Goal: Information Seeking & Learning: Find specific fact

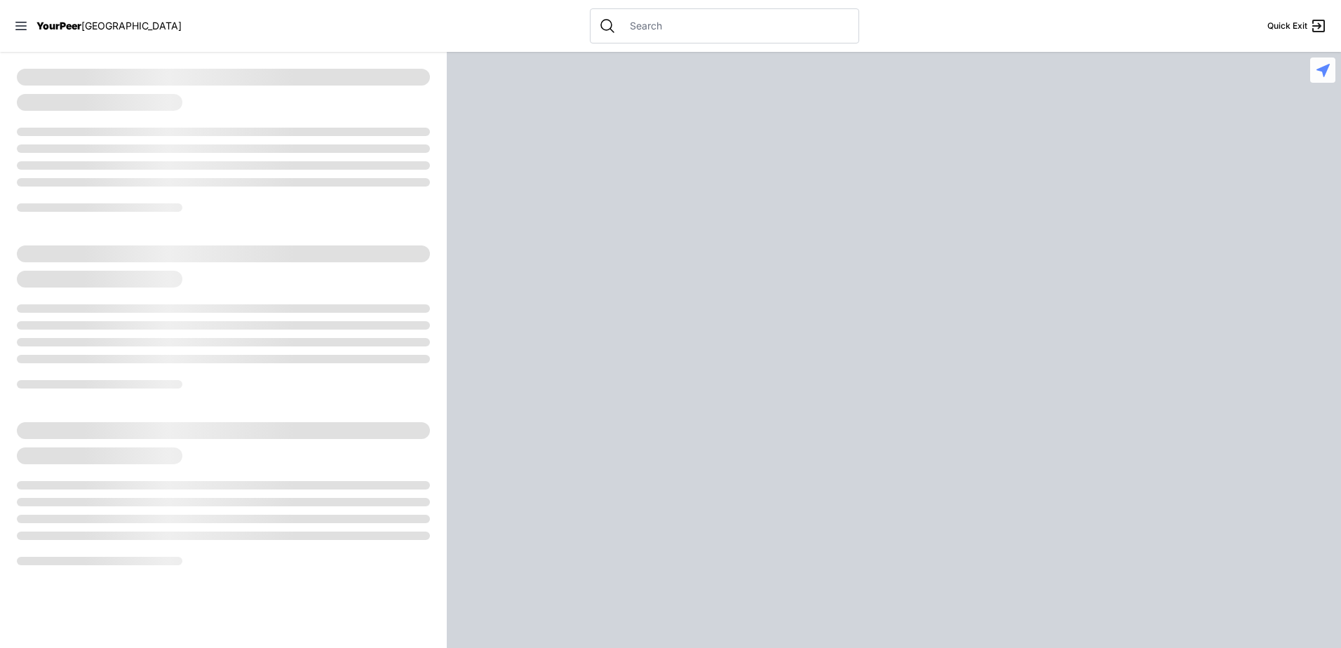
select select "recentlyUpdated"
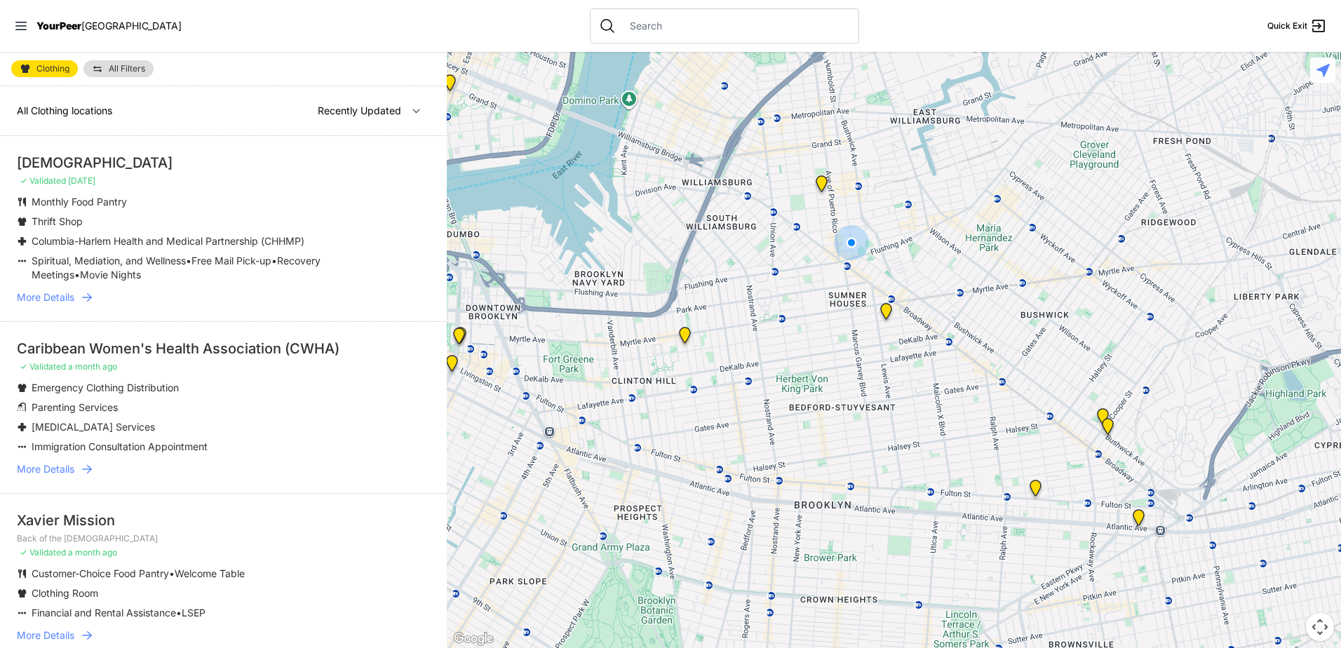
select select "nearby"
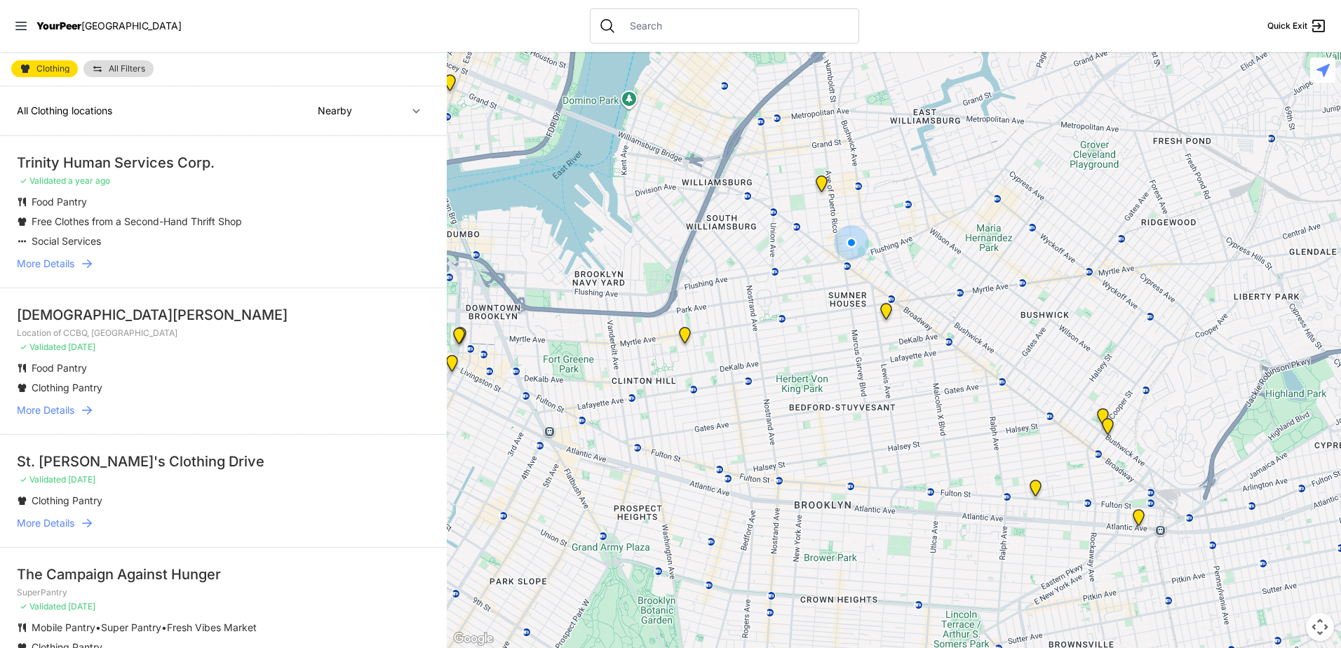
click at [58, 264] on span "More Details" at bounding box center [45, 264] width 57 height 14
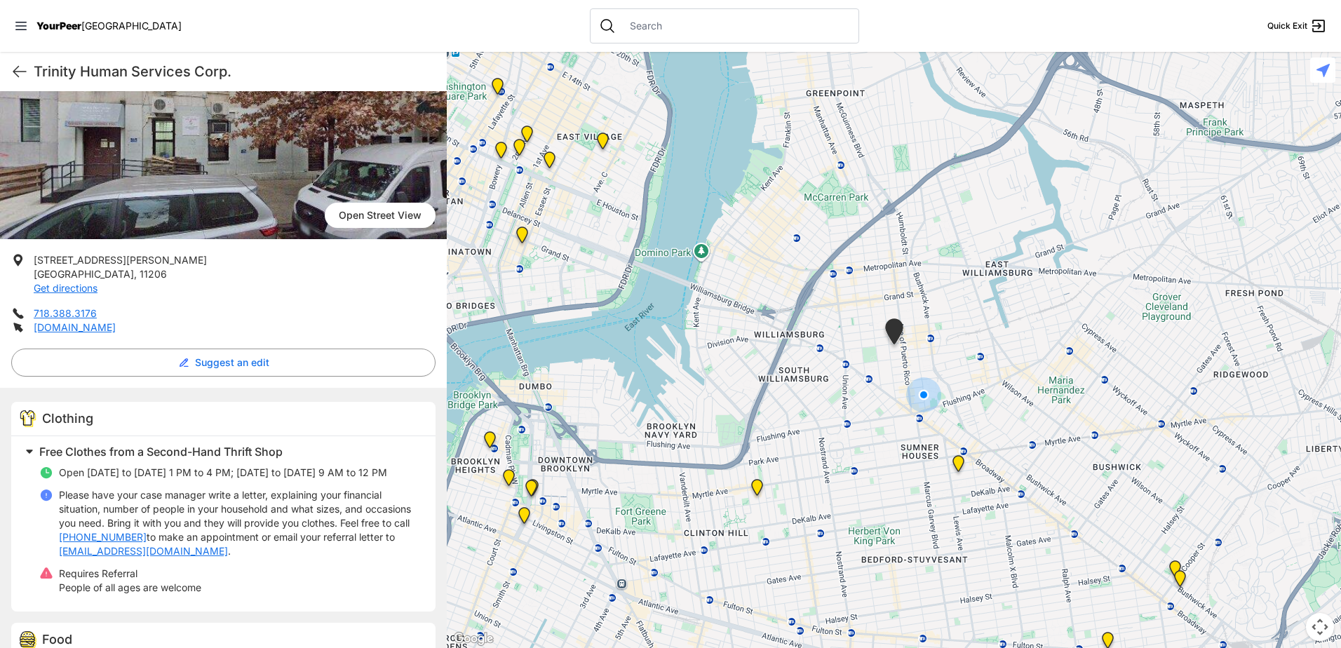
scroll to position [106, 0]
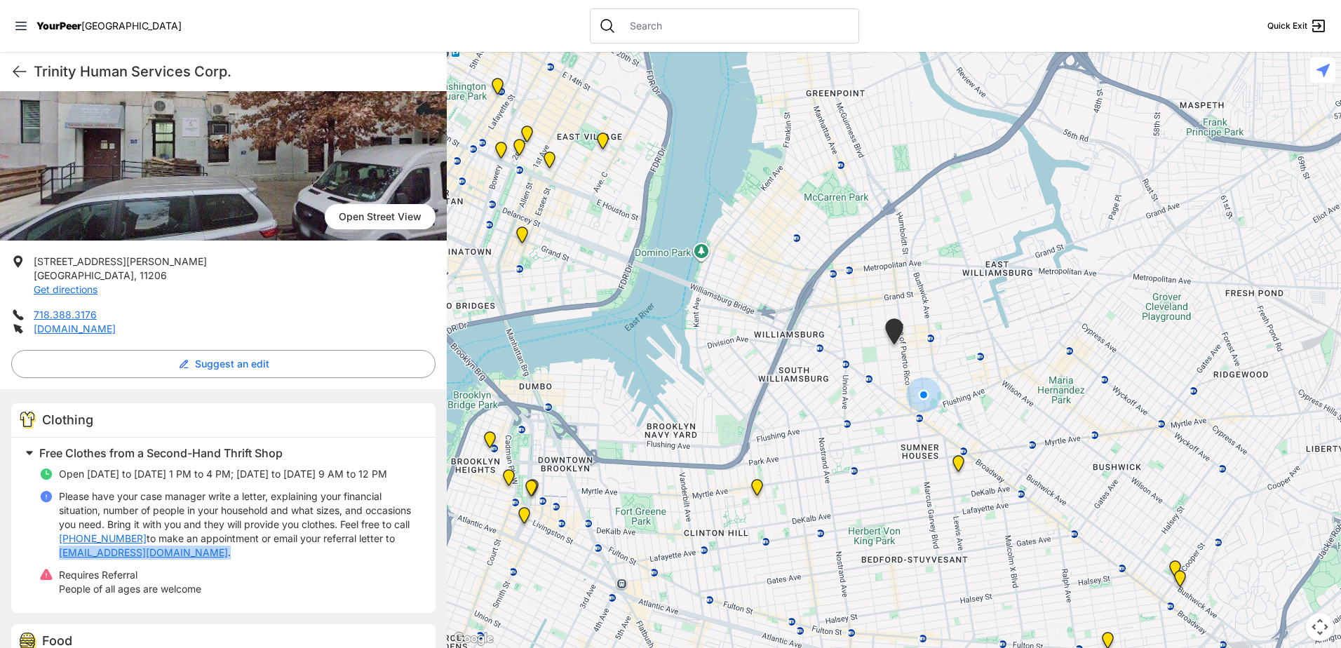
drag, startPoint x: 241, startPoint y: 555, endPoint x: 97, endPoint y: 554, distance: 143.7
click at [97, 554] on p "Please have your case manager write a letter, explaining your financial situati…" at bounding box center [239, 524] width 360 height 70
drag, startPoint x: 97, startPoint y: 554, endPoint x: 137, endPoint y: 547, distance: 40.6
